Goal: Navigation & Orientation: Find specific page/section

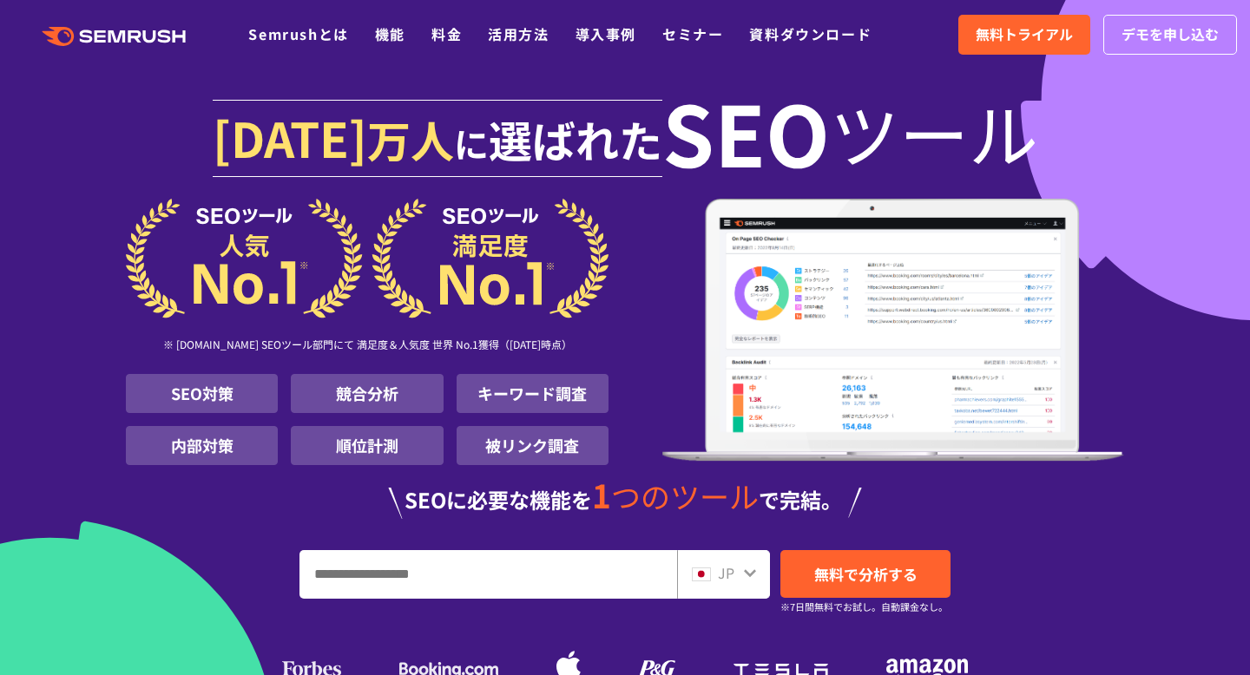
click at [424, 36] on ul "Semrushとは 機能 料金 活用方法 導入事例 セミナー 資料ダウンロード" at bounding box center [572, 34] width 649 height 23
click at [427, 37] on ul "Semrushとは 機能 料金 活用方法 導入事例 セミナー 資料ダウンロード" at bounding box center [572, 34] width 649 height 23
click at [444, 37] on link "料金" at bounding box center [446, 33] width 30 height 21
